Goal: Find contact information: Find contact information

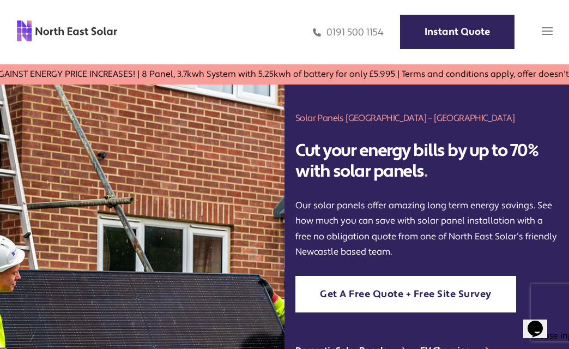
click at [547, 35] on img at bounding box center [547, 31] width 11 height 11
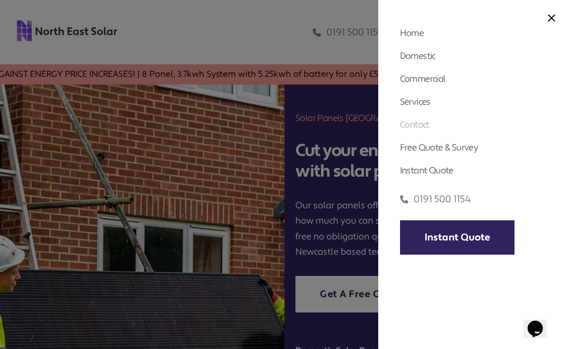
click at [414, 125] on link "Contact" at bounding box center [414, 124] width 29 height 11
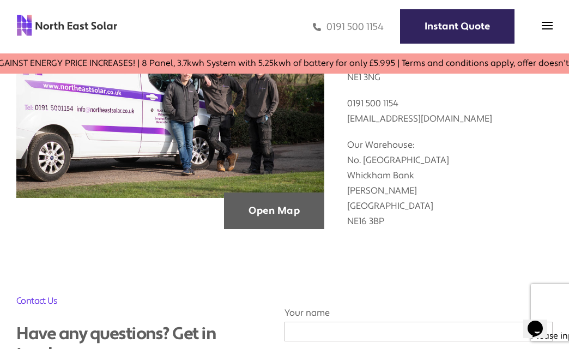
scroll to position [272, 0]
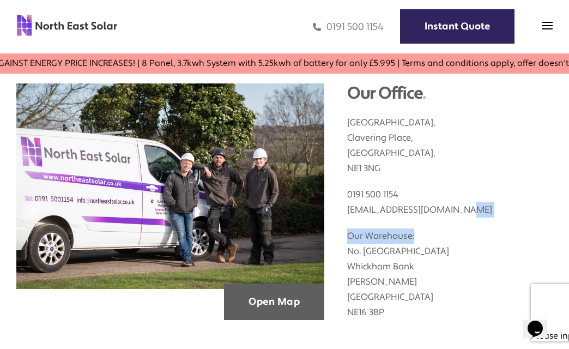
drag, startPoint x: 480, startPoint y: 217, endPoint x: 445, endPoint y: 219, distance: 34.9
click at [445, 219] on div "Clavering House, Clavering Place, Newcastle upon Tyne, NE1 3NG 0191 500 1154 in…" at bounding box center [449, 212] width 205 height 216
click at [445, 219] on p "Our Warehouse: No. 3 Metropolitan Industrial Park Whickham Bank Swalwell Newcas…" at bounding box center [449, 268] width 205 height 102
click at [437, 205] on link "[EMAIL_ADDRESS][DOMAIN_NAME]" at bounding box center [419, 209] width 145 height 11
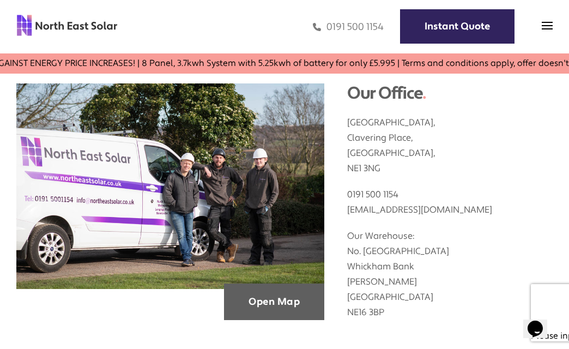
click at [450, 200] on p "0191 500 1154 info@northeastsolar.co.uk" at bounding box center [449, 196] width 205 height 41
click at [497, 210] on p "0191 500 1154 info@northeastsolar.co.uk" at bounding box center [449, 196] width 205 height 41
copy link "[EMAIL_ADDRESS][DOMAIN_NAME]"
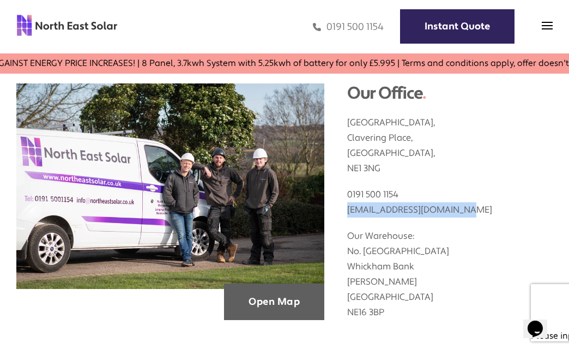
drag, startPoint x: 480, startPoint y: 207, endPoint x: 336, endPoint y: 208, distance: 143.9
click at [336, 208] on div "Our Office . Clavering House, Clavering Place, Newcastle upon Tyne, NE1 3NG 019…" at bounding box center [438, 201] width 228 height 237
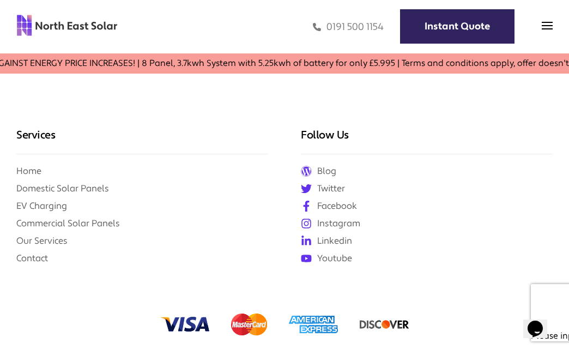
scroll to position [1635, 0]
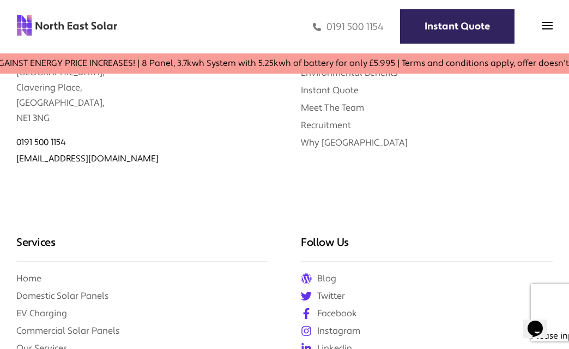
click at [324, 235] on div "Follow Us Blog Twitter Facebook Instagram Linkedin Youtube" at bounding box center [426, 303] width 284 height 202
click at [147, 164] on div "[EMAIL_ADDRESS][DOMAIN_NAME]" at bounding box center [142, 158] width 252 height 11
copy link "[EMAIL_ADDRESS][DOMAIN_NAME]"
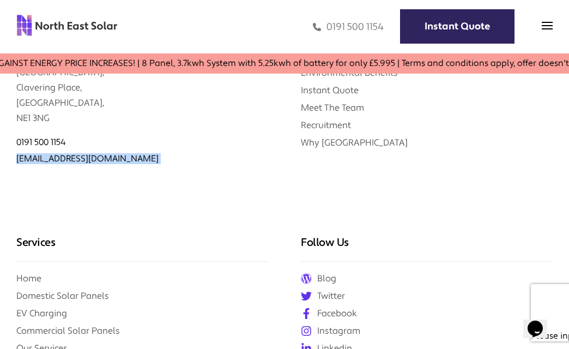
scroll to position [1769, 0]
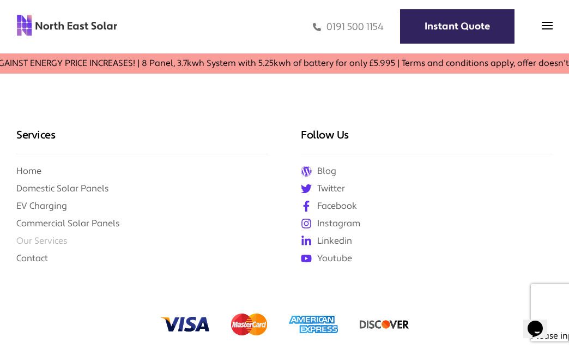
click at [56, 241] on link "Our Services" at bounding box center [41, 240] width 51 height 11
click at [56, 240] on link "Our Services" at bounding box center [41, 240] width 51 height 11
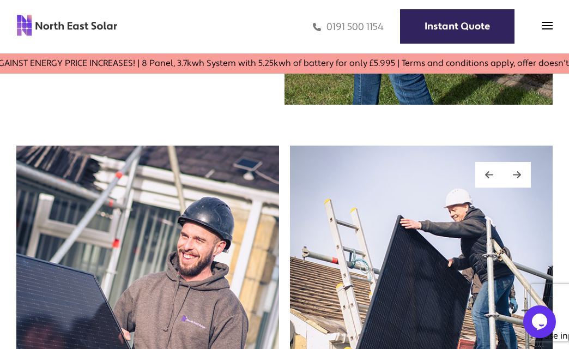
scroll to position [708, 0]
